Goal: Check status: Check status

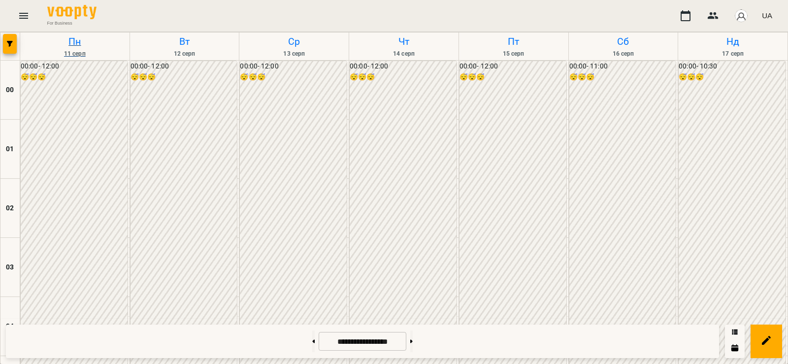
scroll to position [804, 0]
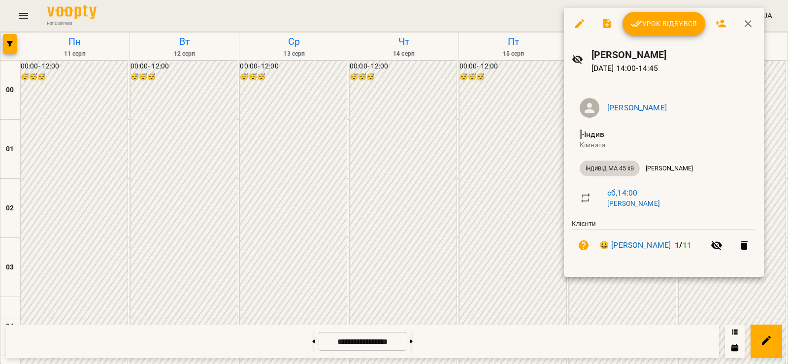
click at [530, 219] on div at bounding box center [394, 182] width 788 height 364
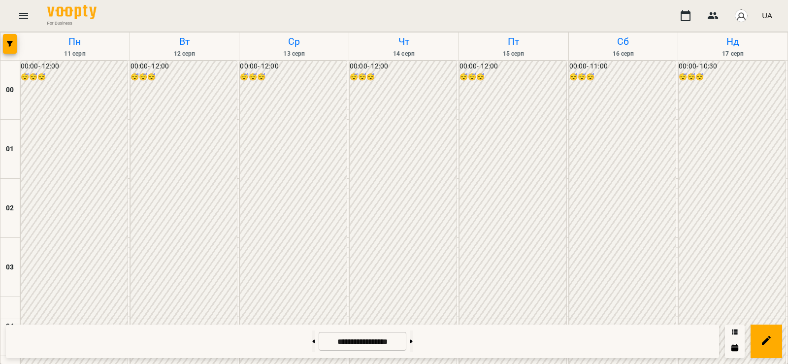
scroll to position [804, 0]
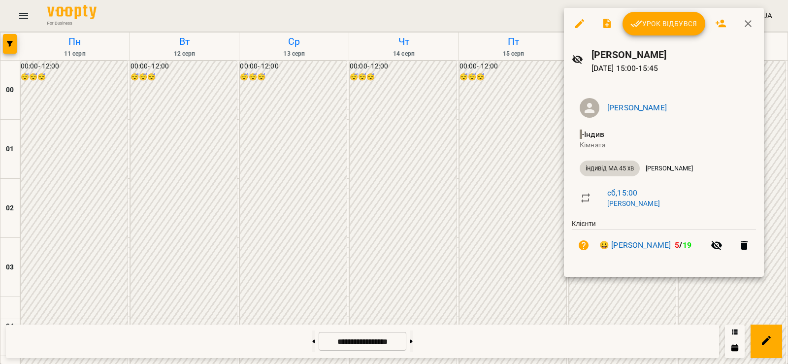
click at [510, 107] on div at bounding box center [394, 182] width 788 height 364
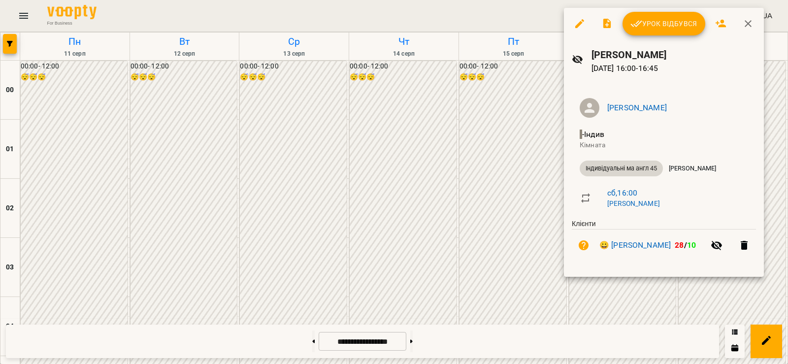
click at [501, 74] on div at bounding box center [394, 182] width 788 height 364
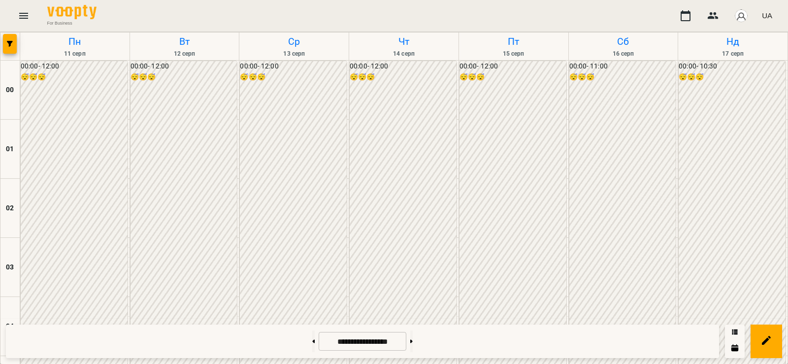
scroll to position [920, 0]
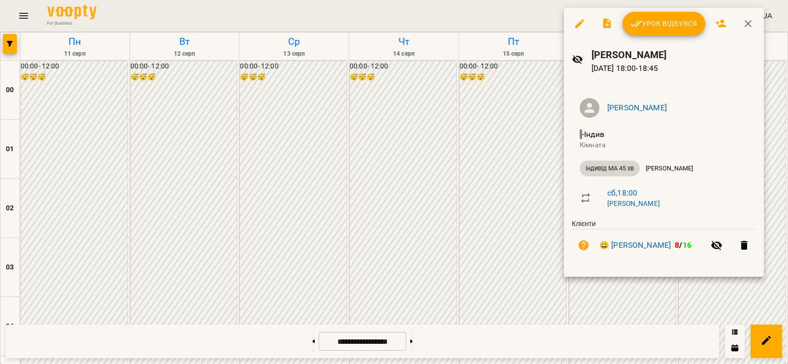
click at [435, 89] on div at bounding box center [394, 182] width 788 height 364
